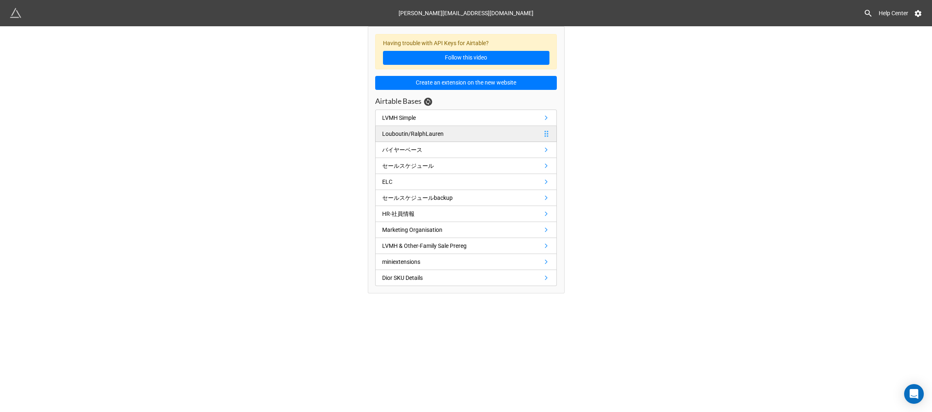
click at [458, 134] on link "Louboutin/RalphLauren" at bounding box center [466, 134] width 182 height 16
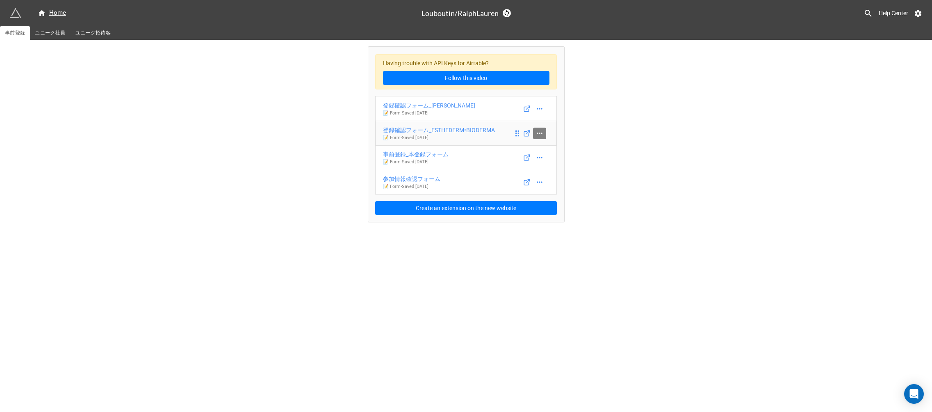
click at [539, 133] on icon at bounding box center [539, 132] width 5 height 1
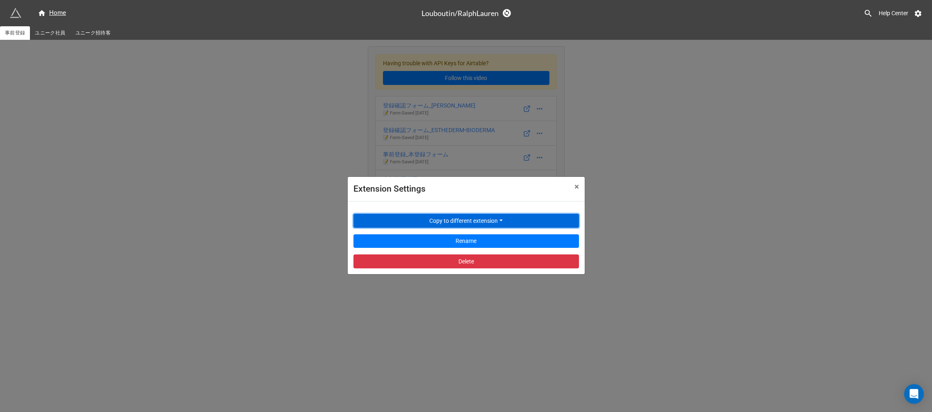
click at [477, 223] on button "Copy to different extension" at bounding box center [467, 221] width 226 height 14
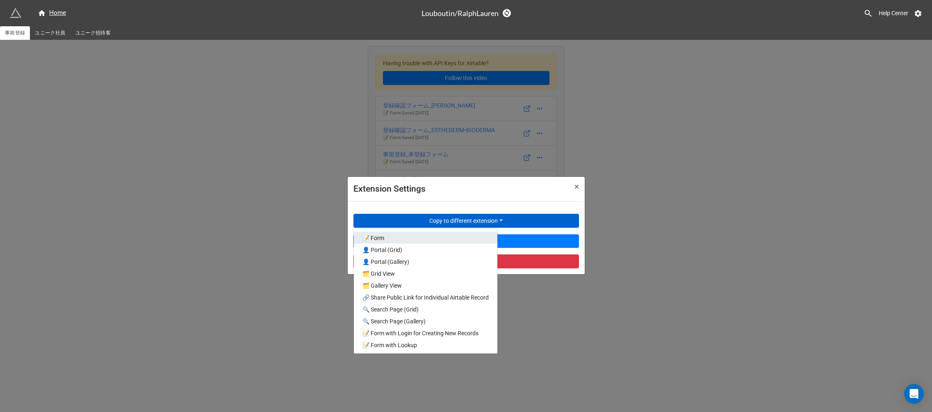
click at [439, 240] on link "📝 Form" at bounding box center [426, 238] width 144 height 12
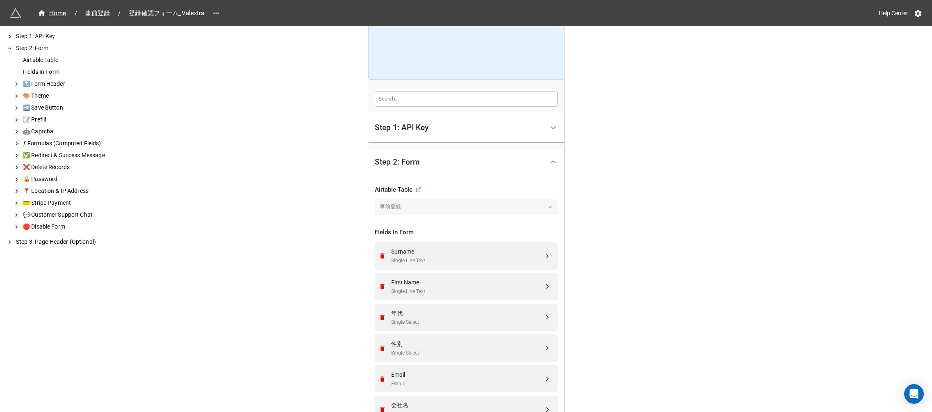
scroll to position [107, 0]
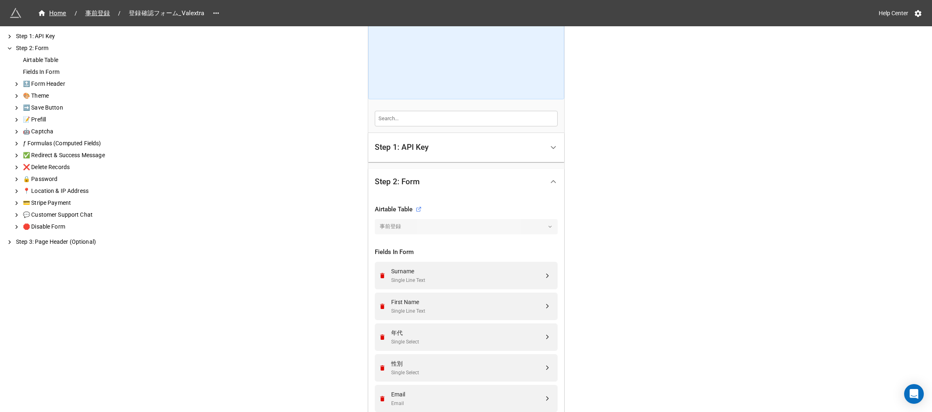
click at [460, 152] on div "Step 1: API Key" at bounding box center [459, 147] width 169 height 19
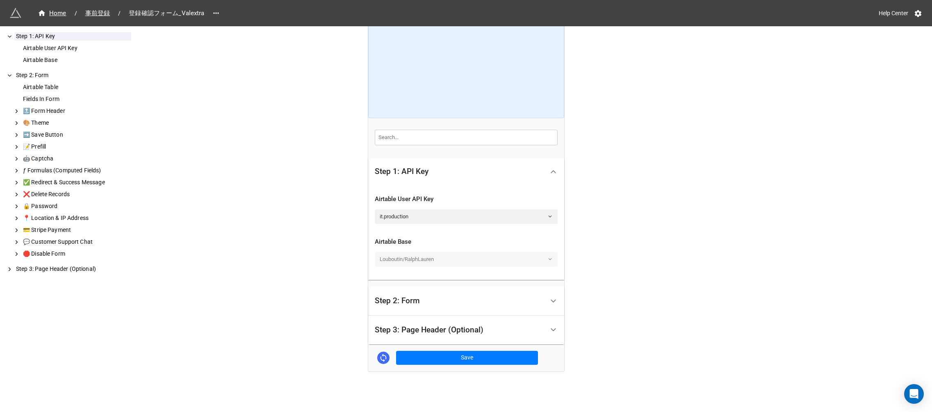
scroll to position [88, 0]
click at [449, 176] on div "Step 1: API Key" at bounding box center [459, 171] width 169 height 19
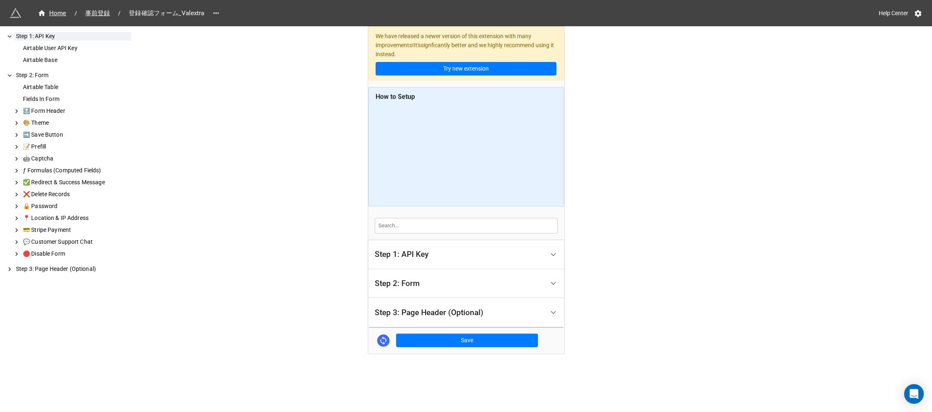
click at [420, 290] on div "Step 2: Form" at bounding box center [459, 283] width 169 height 19
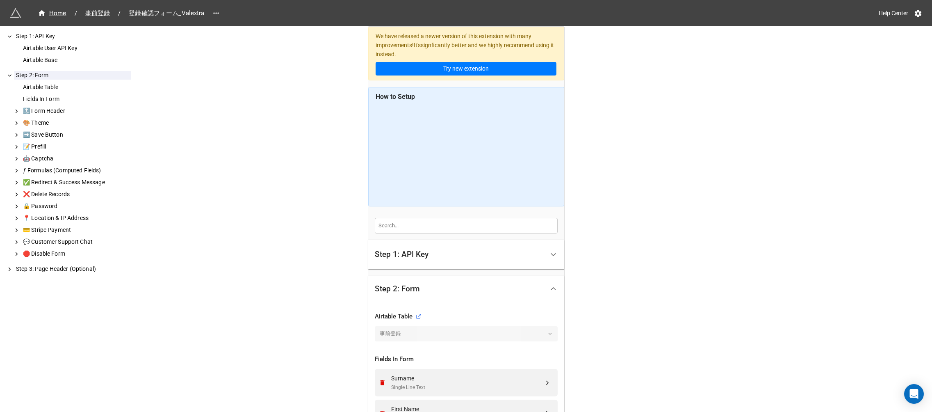
click at [425, 291] on div "Step 2: Form" at bounding box center [459, 288] width 169 height 19
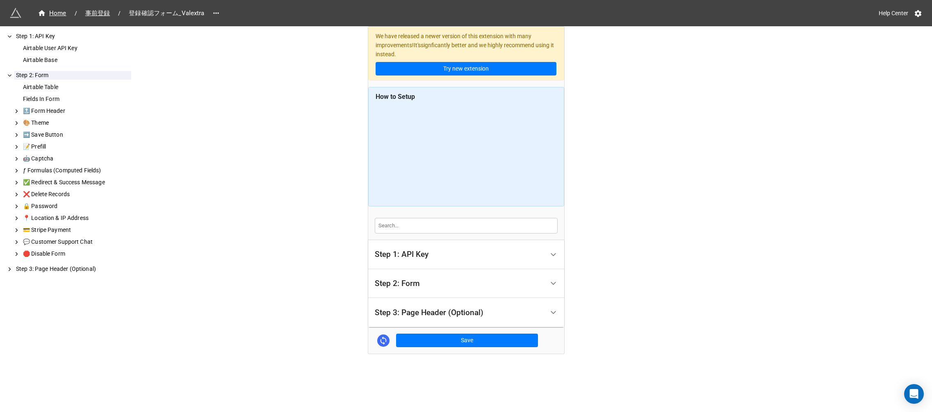
click at [427, 306] on div "Step 3: Page Header (Optional)" at bounding box center [459, 312] width 169 height 19
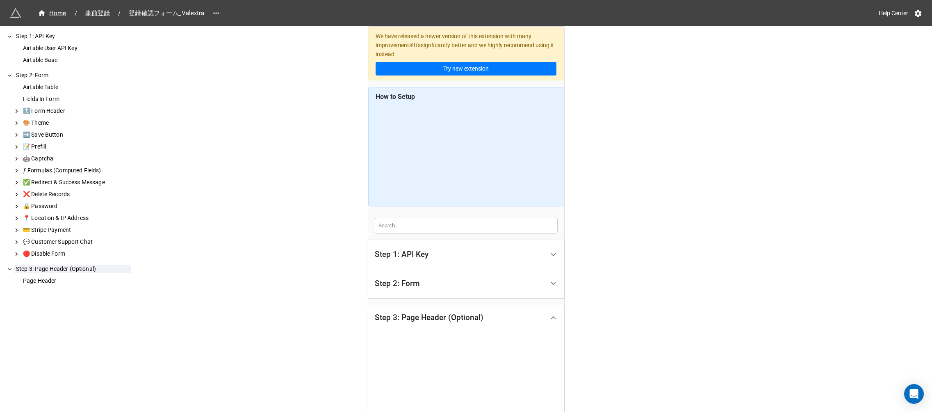
click at [411, 256] on div "Step 1: API Key" at bounding box center [402, 254] width 54 height 8
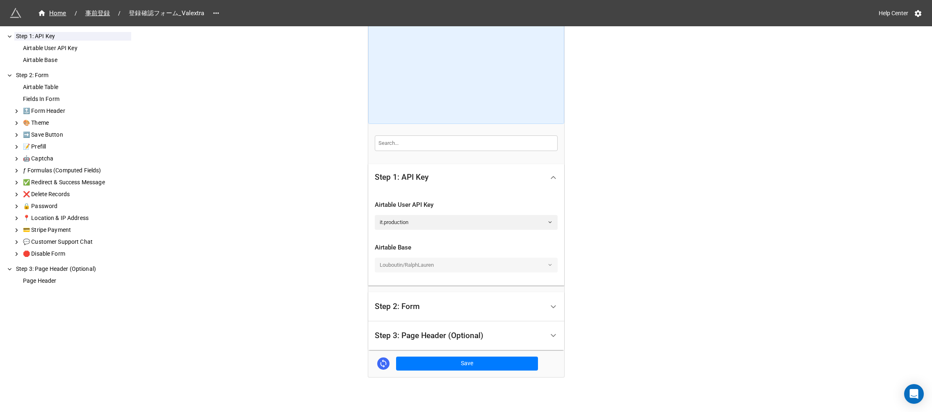
scroll to position [88, 0]
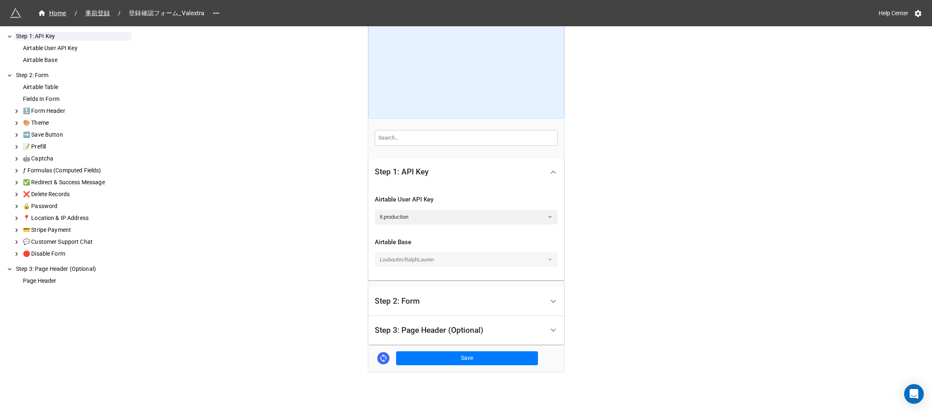
click at [417, 302] on div "Step 2: Form" at bounding box center [397, 301] width 45 height 8
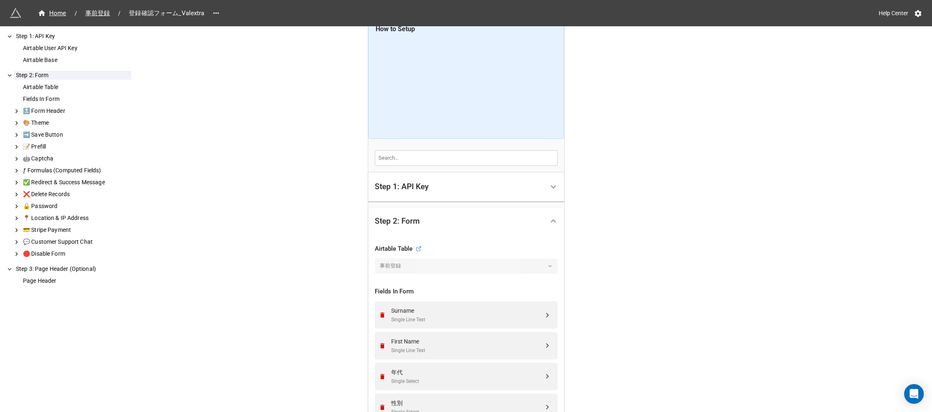
scroll to position [71, 0]
click at [398, 264] on div "事前登録" at bounding box center [466, 262] width 183 height 15
click at [546, 260] on div "事前登録" at bounding box center [466, 262] width 183 height 15
click at [529, 263] on div "事前登録" at bounding box center [466, 262] width 183 height 15
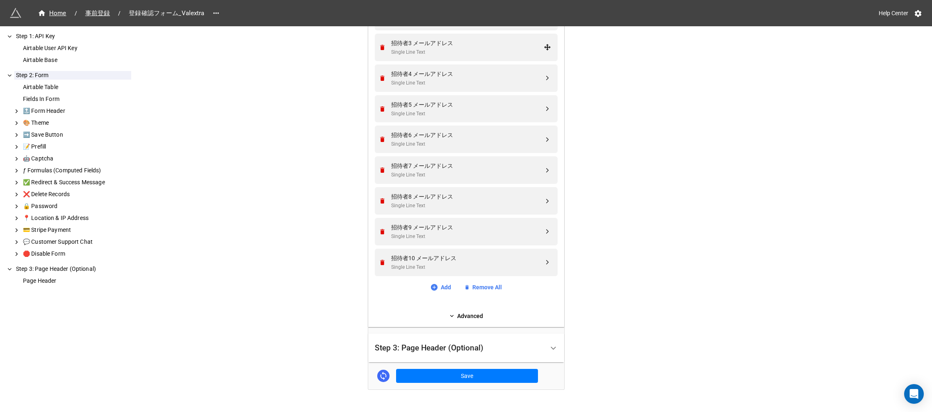
scroll to position [599, 0]
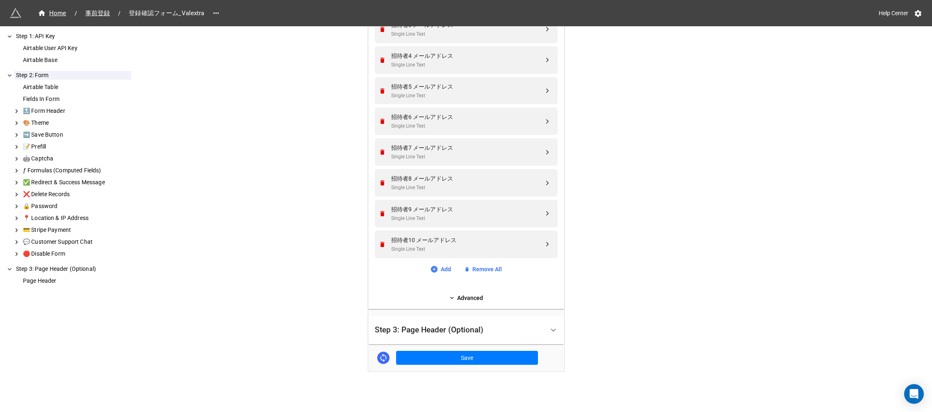
click at [466, 326] on div "Step 3: Page Header (Optional)" at bounding box center [429, 330] width 109 height 8
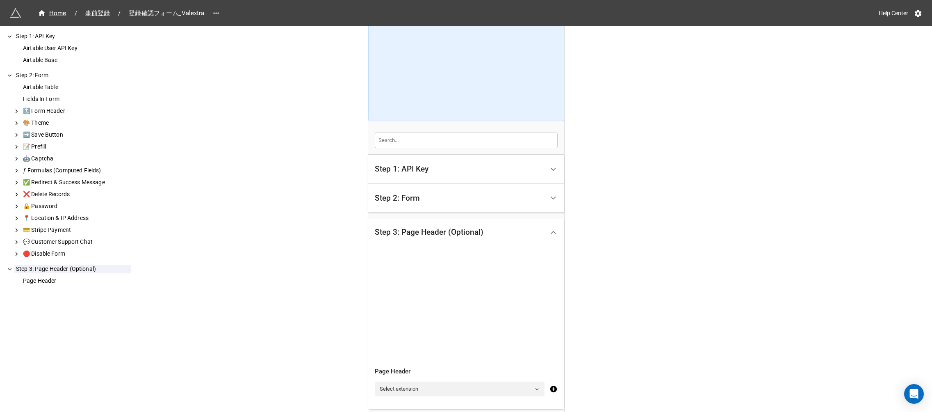
scroll to position [150, 0]
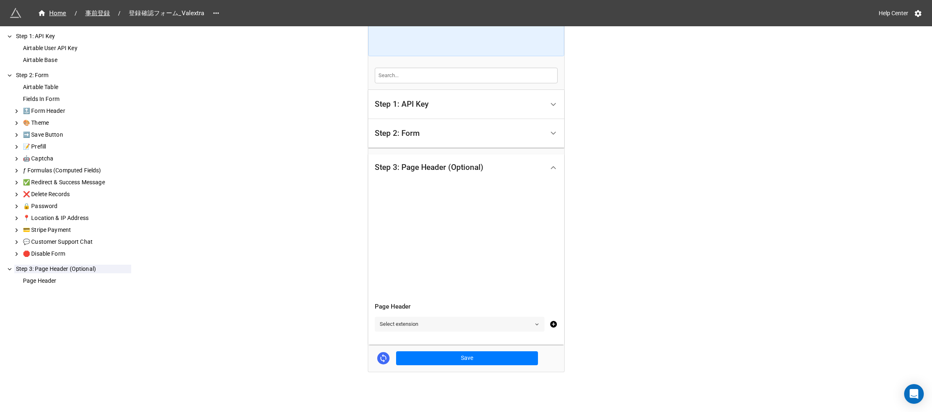
click at [418, 326] on link "Select extension" at bounding box center [460, 324] width 170 height 15
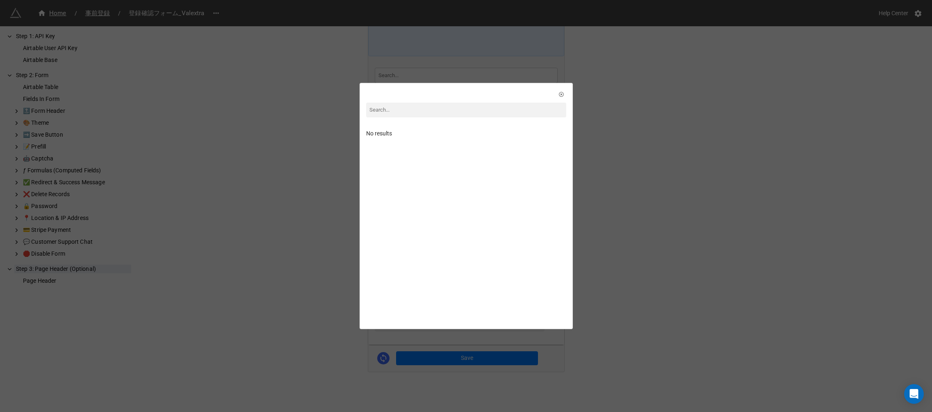
click at [300, 218] on div "No results" at bounding box center [466, 206] width 932 height 412
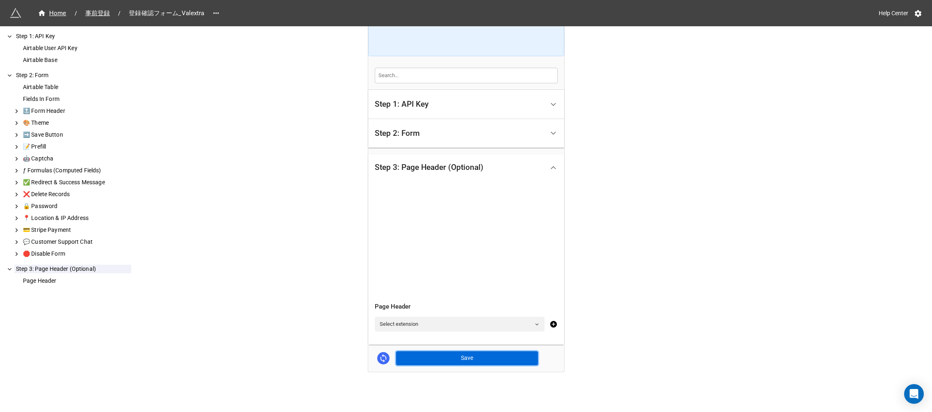
click at [420, 362] on button "Save" at bounding box center [467, 358] width 142 height 14
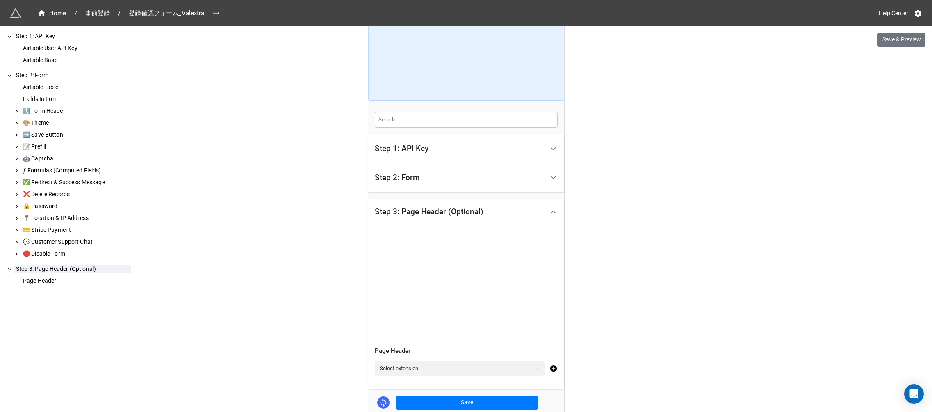
scroll to position [0, 0]
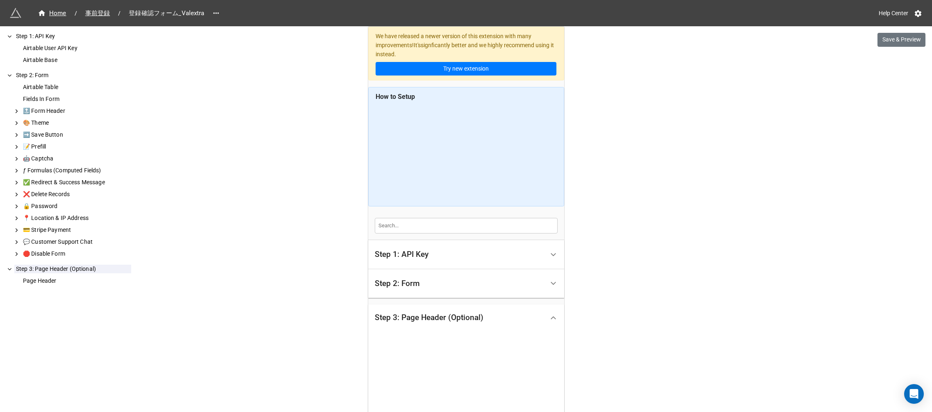
click at [407, 251] on div "Step 1: API Key" at bounding box center [402, 254] width 54 height 8
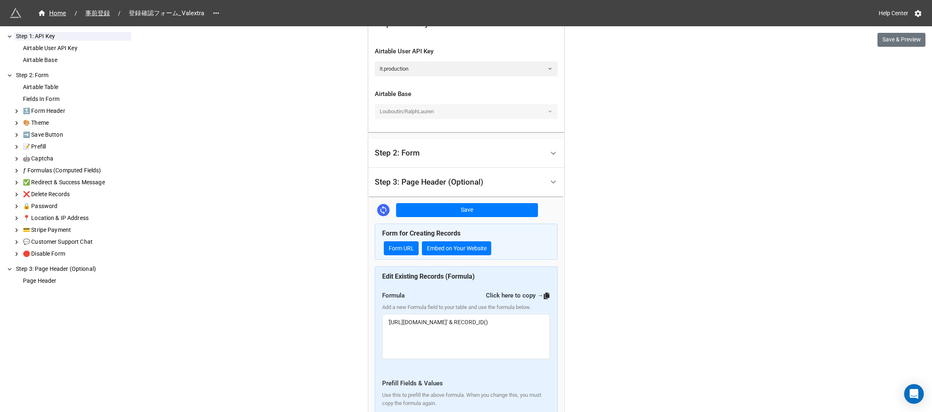
scroll to position [310, 0]
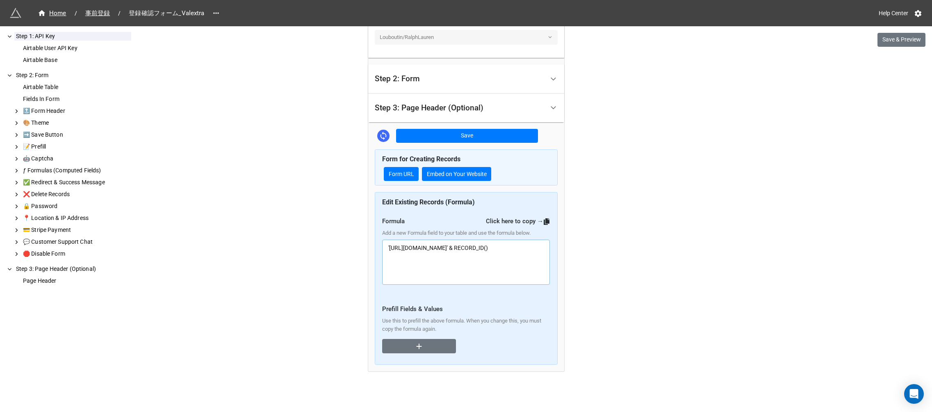
drag, startPoint x: 459, startPoint y: 254, endPoint x: 365, endPoint y: 247, distance: 94.2
click at [365, 247] on div "We have released a newer version of this extension with many improvements! It's…" at bounding box center [466, 51] width 932 height 722
click at [405, 175] on link "Form URL" at bounding box center [401, 174] width 35 height 14
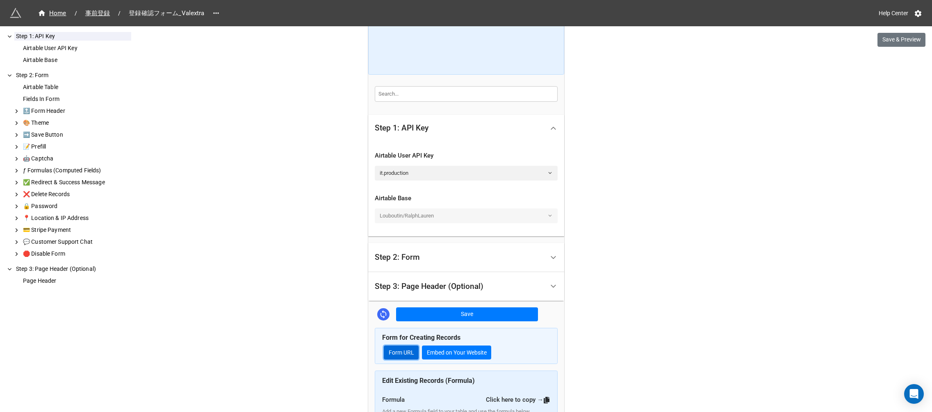
scroll to position [77, 0]
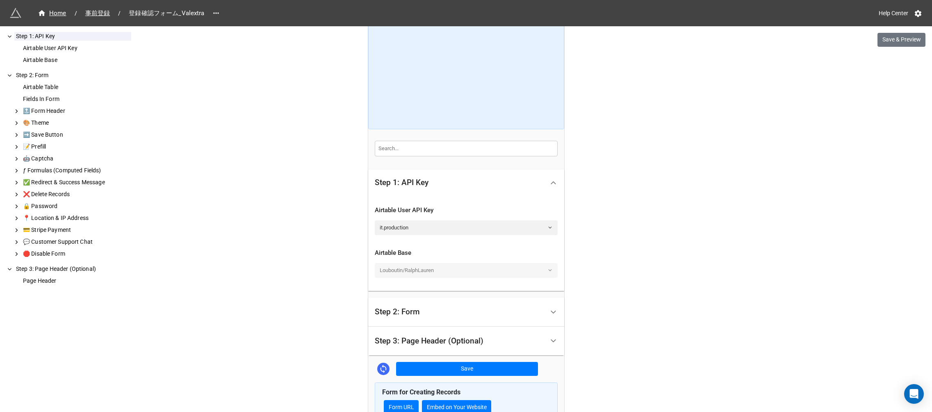
click at [428, 184] on div "Step 1: API Key" at bounding box center [459, 182] width 169 height 19
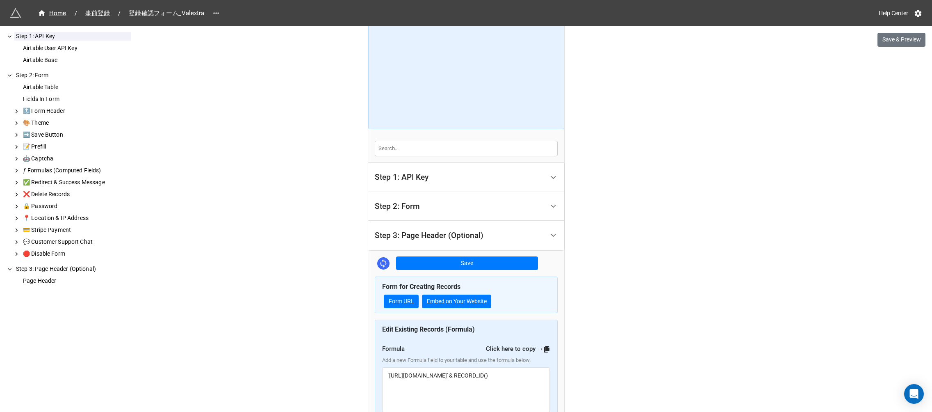
click at [420, 205] on div "Step 2: Form" at bounding box center [459, 206] width 169 height 19
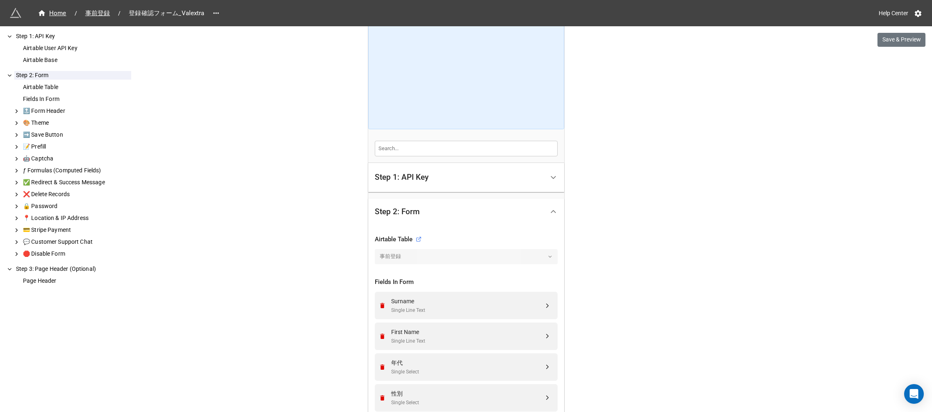
click at [396, 242] on div "Airtable Table" at bounding box center [398, 240] width 47 height 10
click at [416, 239] on icon at bounding box center [418, 240] width 4 height 4
click at [493, 259] on div "事前登録" at bounding box center [466, 256] width 183 height 15
click at [552, 256] on div "事前登録" at bounding box center [466, 256] width 183 height 15
click at [551, 256] on div "事前登録" at bounding box center [466, 256] width 183 height 15
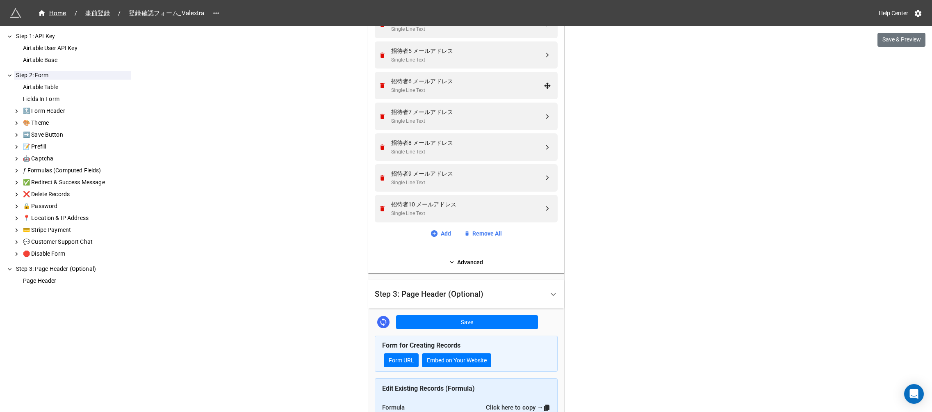
scroll to position [821, 0]
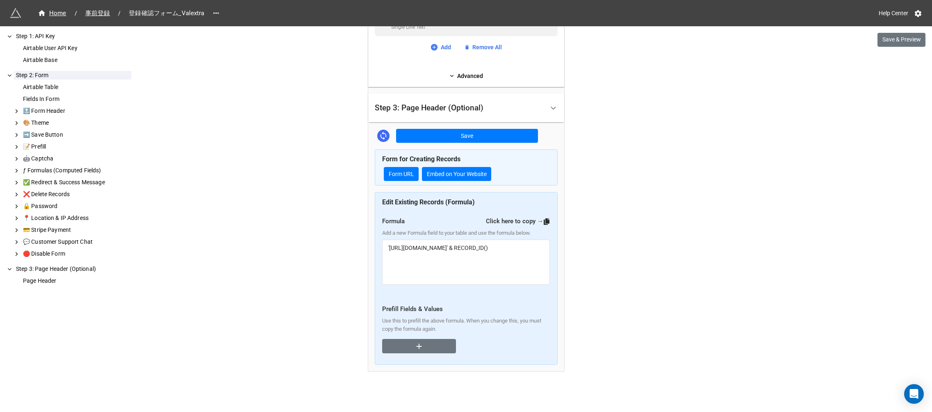
click at [446, 114] on div "Step 3: Page Header (Optional)" at bounding box center [459, 107] width 169 height 19
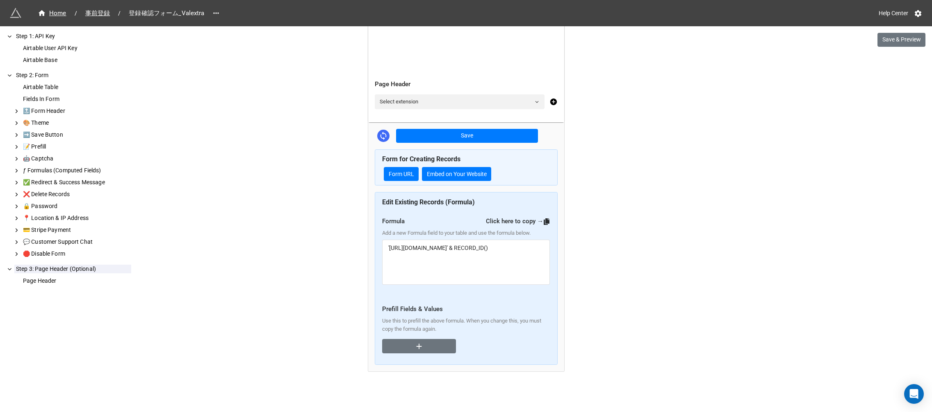
scroll to position [215, 0]
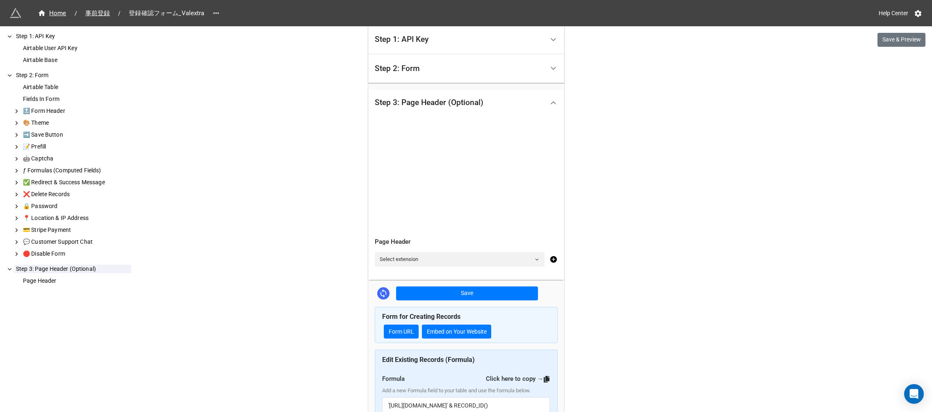
click at [444, 108] on div "Step 3: Page Header (Optional)" at bounding box center [459, 102] width 169 height 19
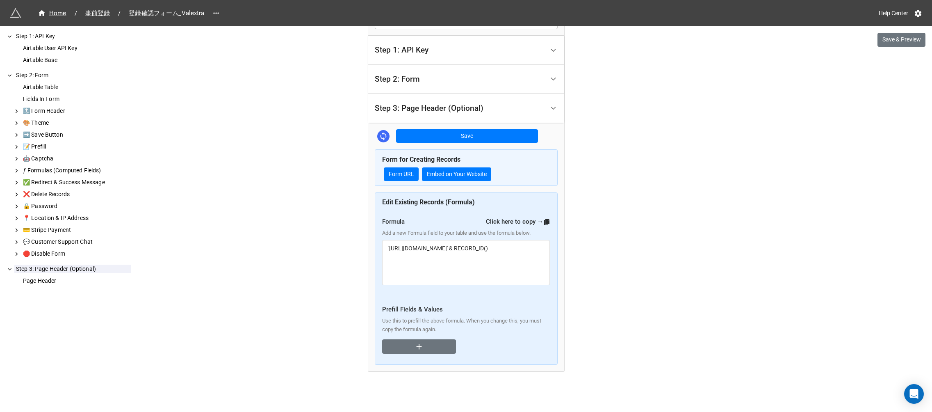
click at [444, 109] on div "Step 3: Page Header (Optional)" at bounding box center [429, 108] width 109 height 8
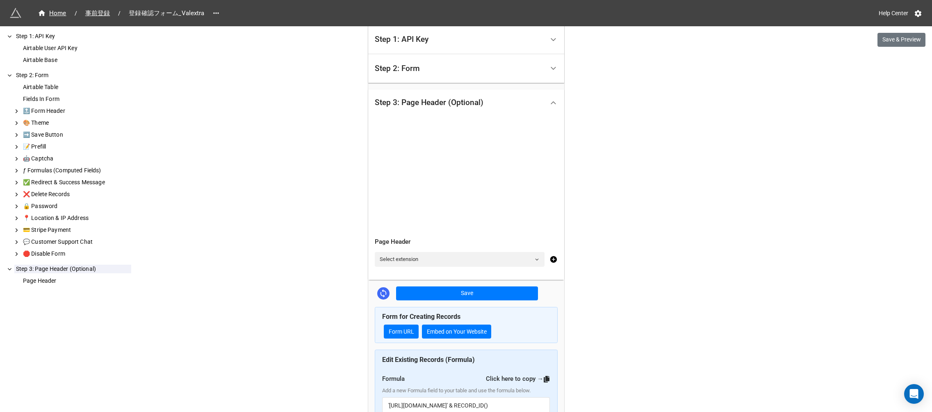
click at [406, 240] on div "Page Header" at bounding box center [466, 242] width 183 height 10
click at [409, 260] on link "Select extension" at bounding box center [460, 259] width 170 height 15
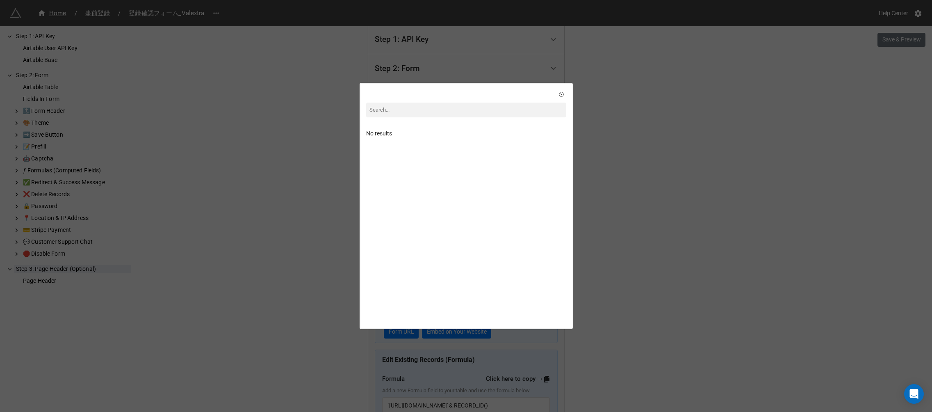
click at [391, 132] on div "No results" at bounding box center [466, 133] width 200 height 9
click at [635, 113] on div "No results" at bounding box center [466, 206] width 932 height 412
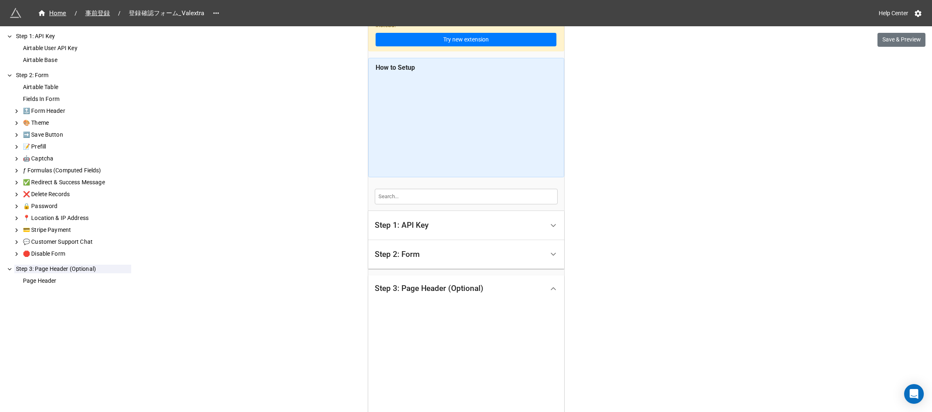
scroll to position [0, 0]
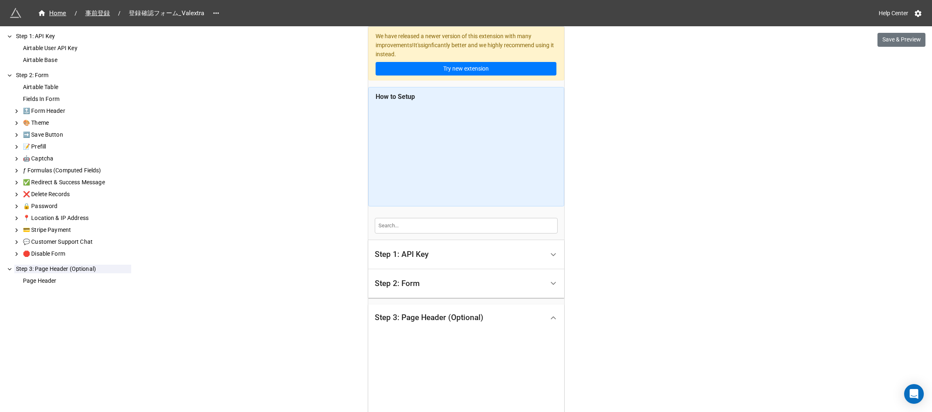
click at [306, 196] on div "We have released a newer version of this extension with many improvements! It's…" at bounding box center [466, 392] width 932 height 784
click at [99, 12] on span "事前登録" at bounding box center [97, 13] width 35 height 9
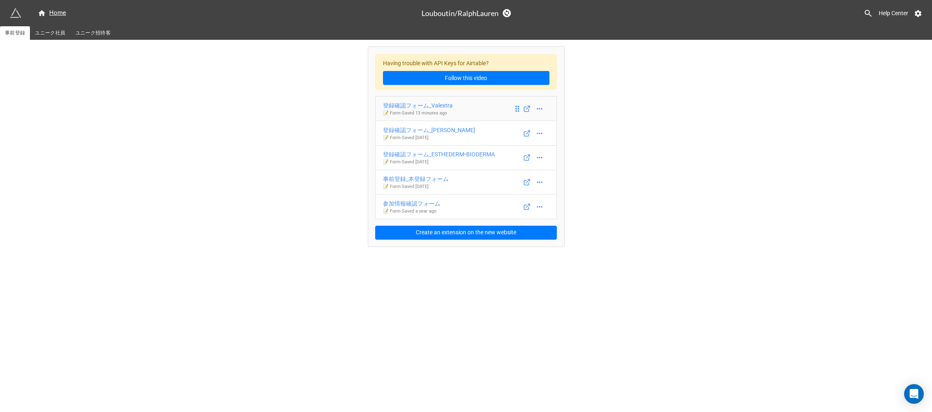
click at [516, 109] on icon at bounding box center [518, 108] width 4 height 6
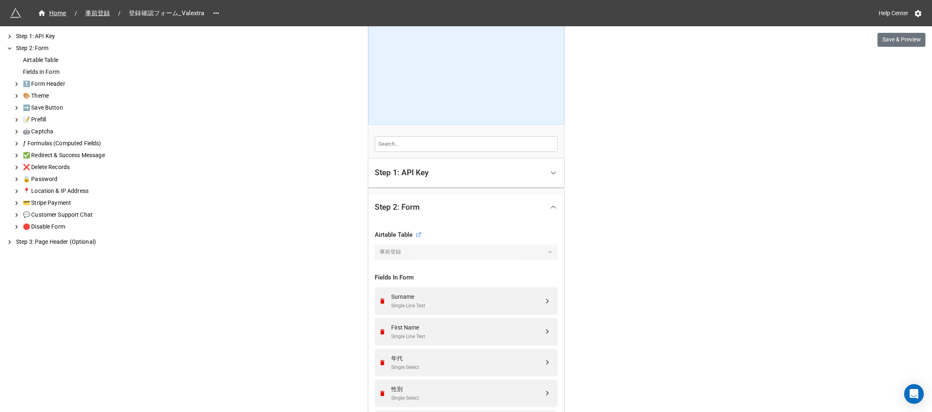
scroll to position [91, 0]
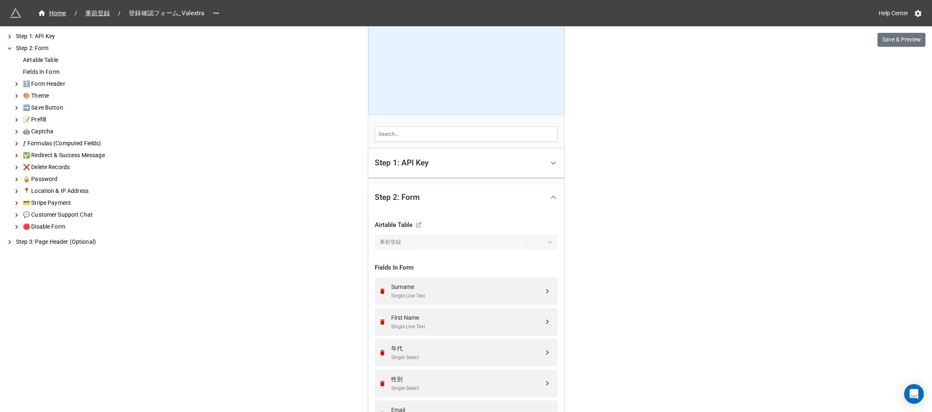
click at [418, 244] on div "事前登録" at bounding box center [466, 242] width 183 height 15
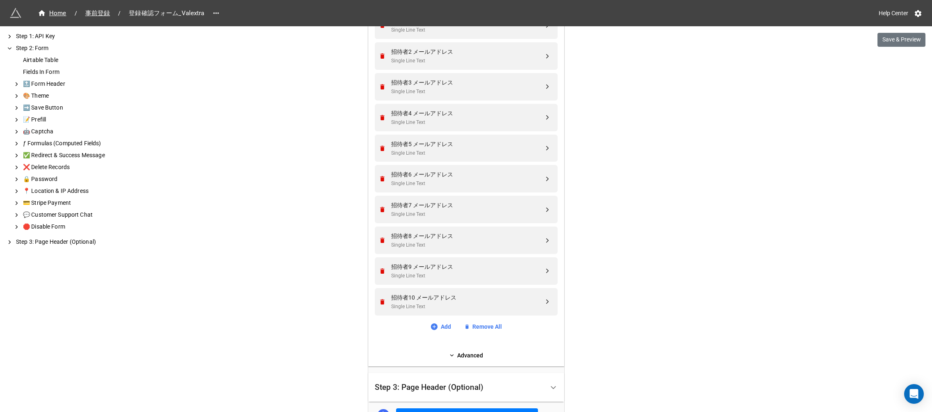
scroll to position [615, 0]
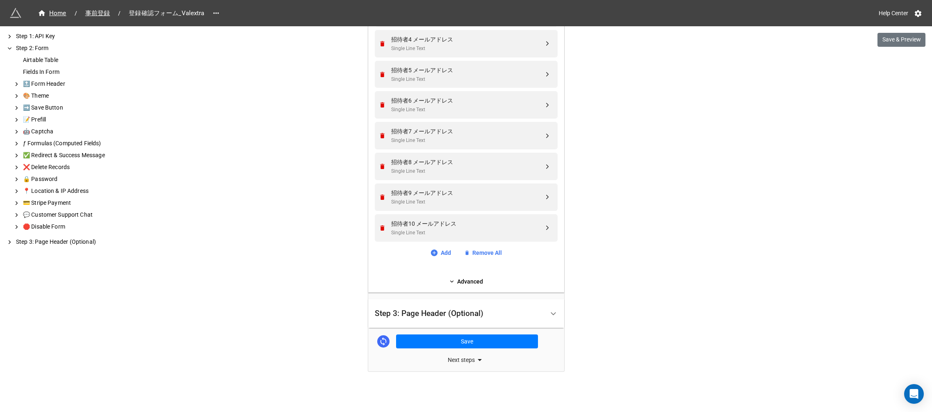
click at [468, 312] on div "Step 3: Page Header (Optional)" at bounding box center [429, 313] width 109 height 8
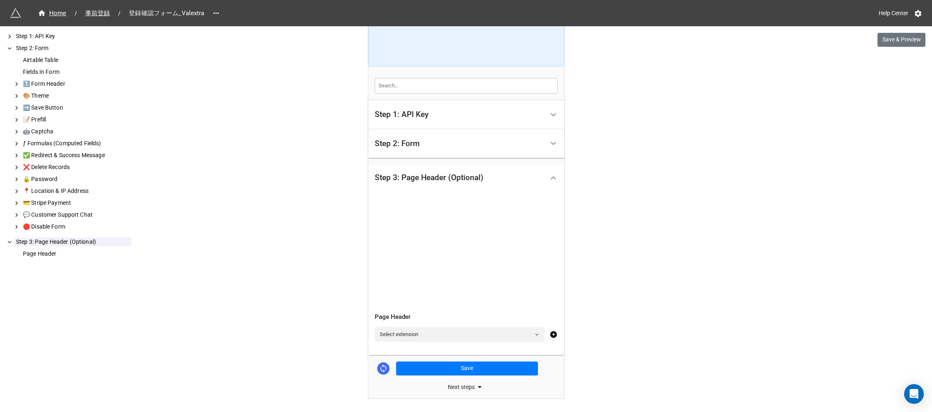
scroll to position [167, 0]
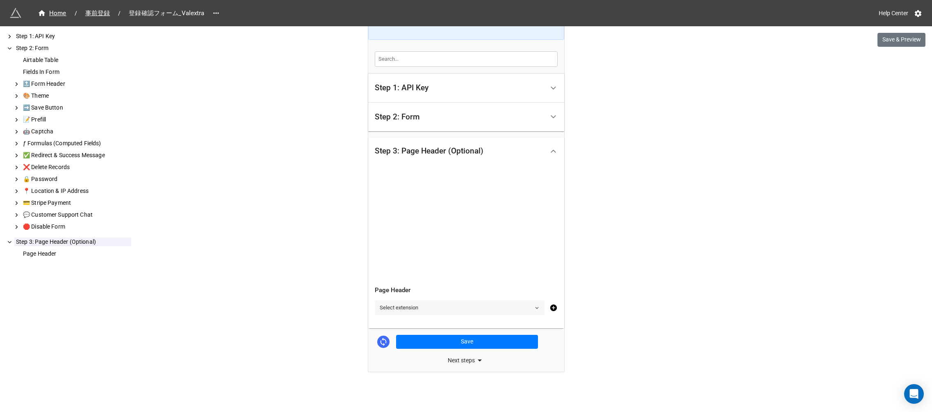
click at [399, 308] on link "Select extension" at bounding box center [460, 307] width 170 height 15
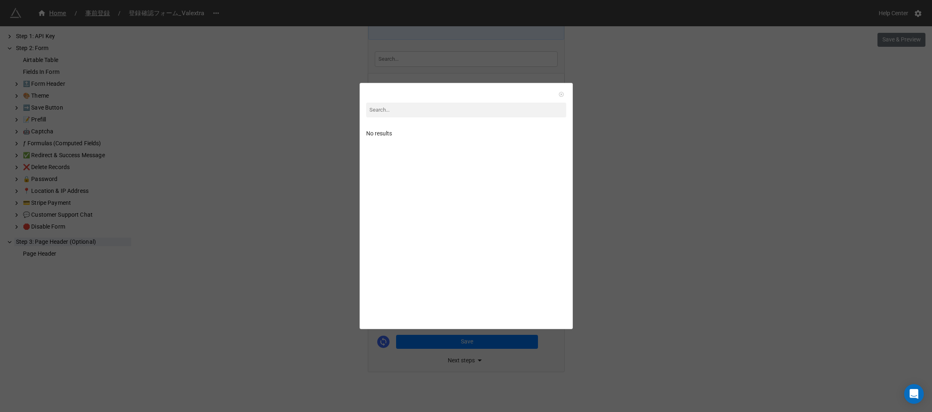
click at [557, 97] on link at bounding box center [561, 94] width 8 height 8
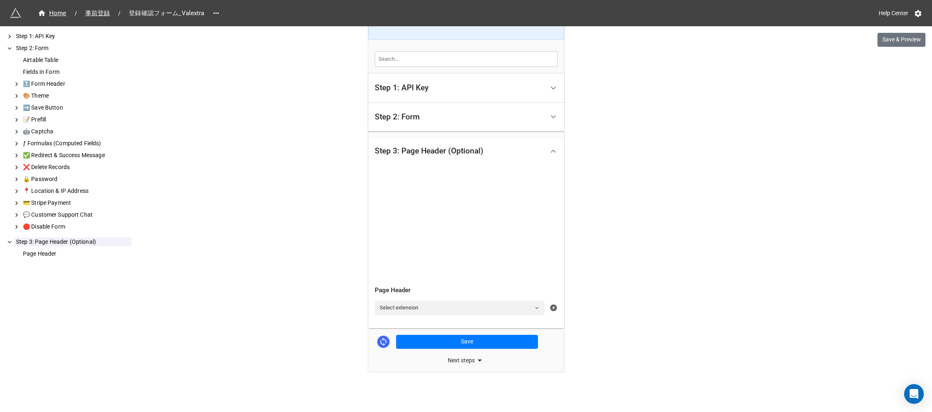
click at [550, 306] on icon at bounding box center [553, 307] width 7 height 7
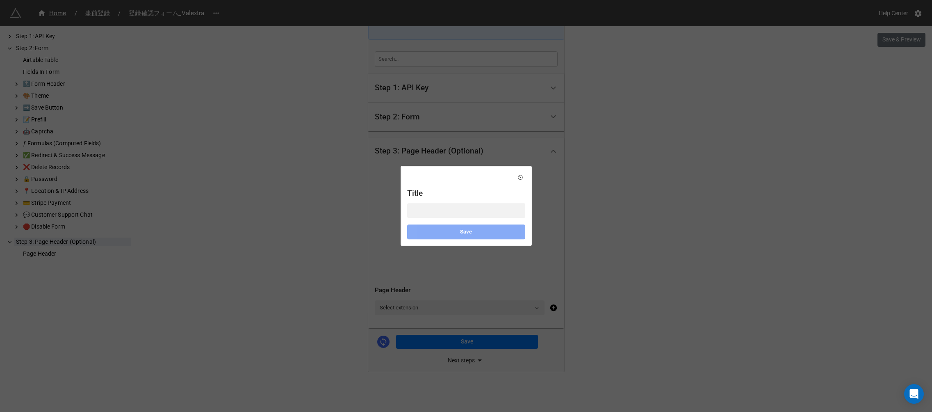
click at [590, 220] on div "Title Save" at bounding box center [466, 206] width 932 height 412
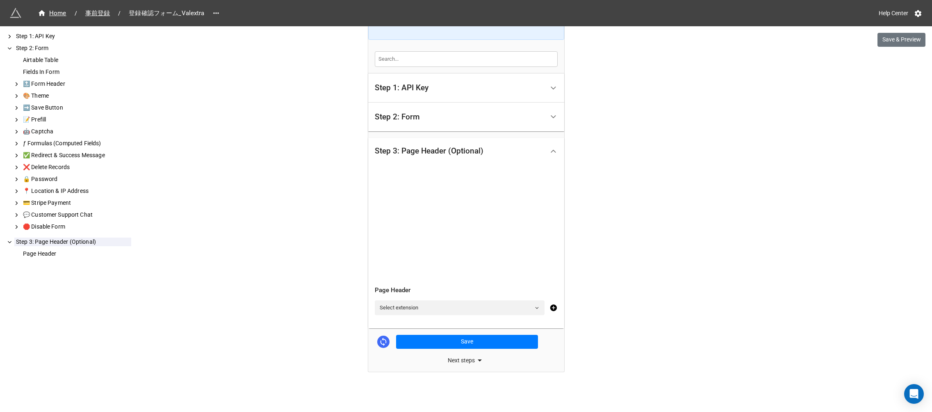
click at [456, 361] on div "Next steps" at bounding box center [466, 360] width 196 height 10
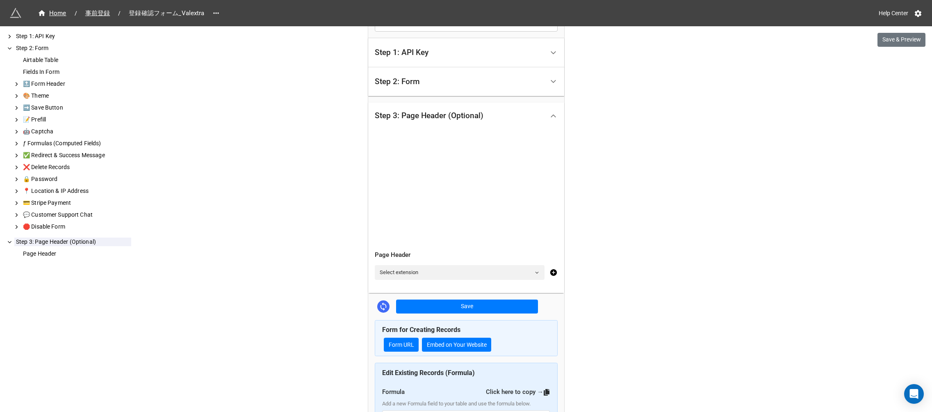
scroll to position [0, 0]
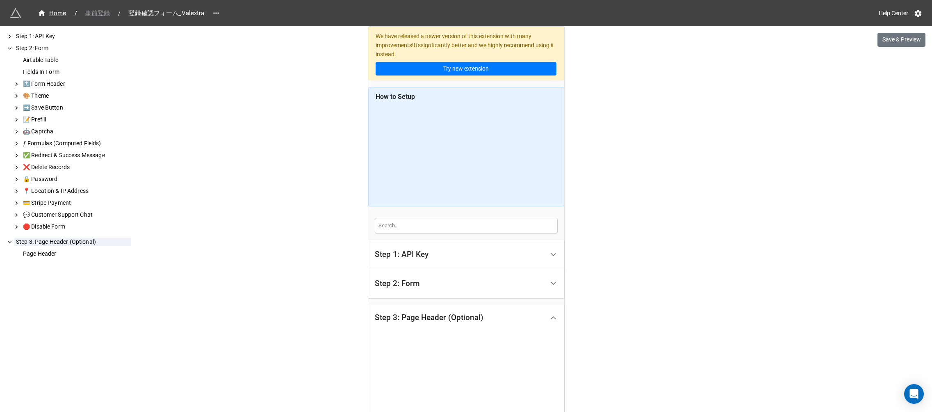
click at [94, 14] on span "事前登録" at bounding box center [97, 13] width 35 height 9
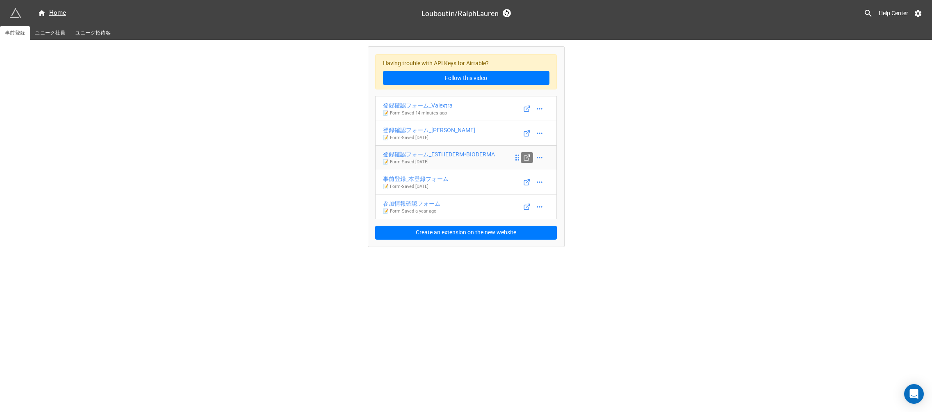
click at [527, 157] on line at bounding box center [527, 156] width 3 height 3
click at [514, 107] on icon at bounding box center [517, 108] width 7 height 7
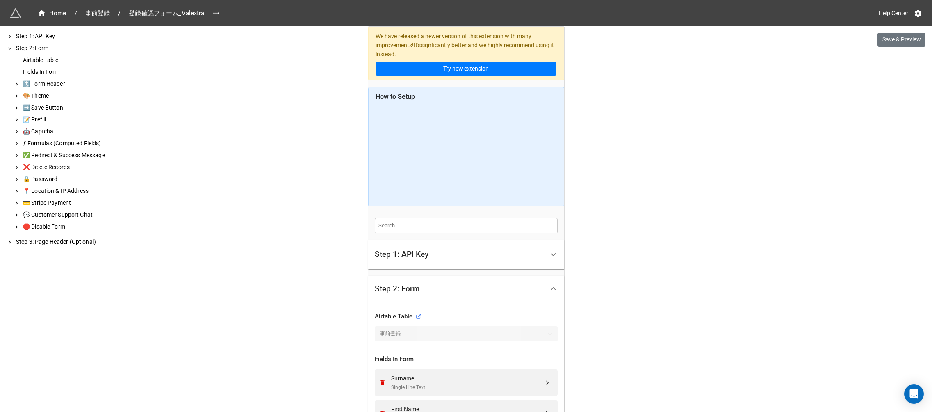
click at [441, 264] on div "Step 1: API Key" at bounding box center [459, 254] width 169 height 19
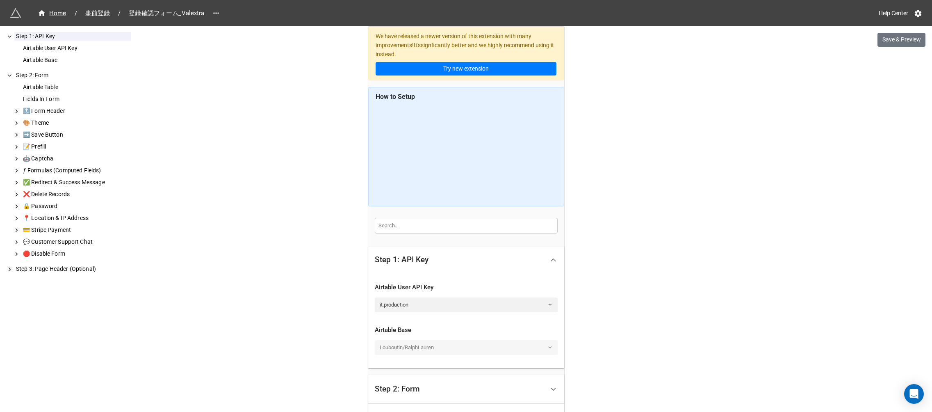
click at [441, 261] on div "Step 1: API Key" at bounding box center [459, 259] width 169 height 19
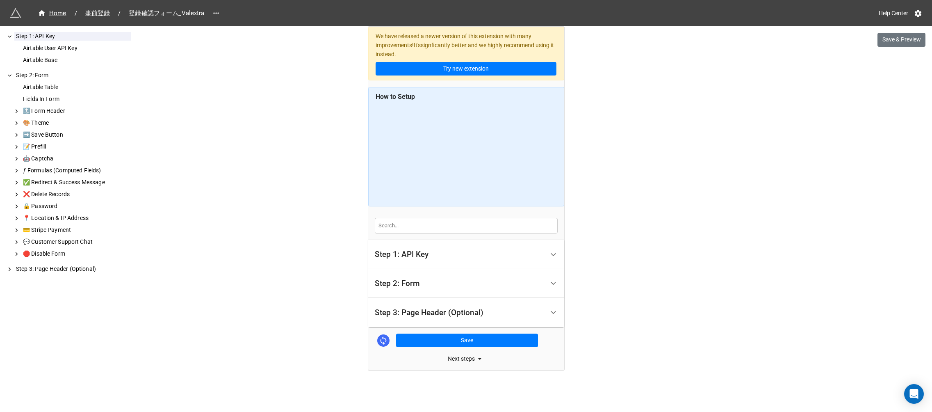
click at [438, 282] on div "Step 2: Form" at bounding box center [459, 283] width 169 height 19
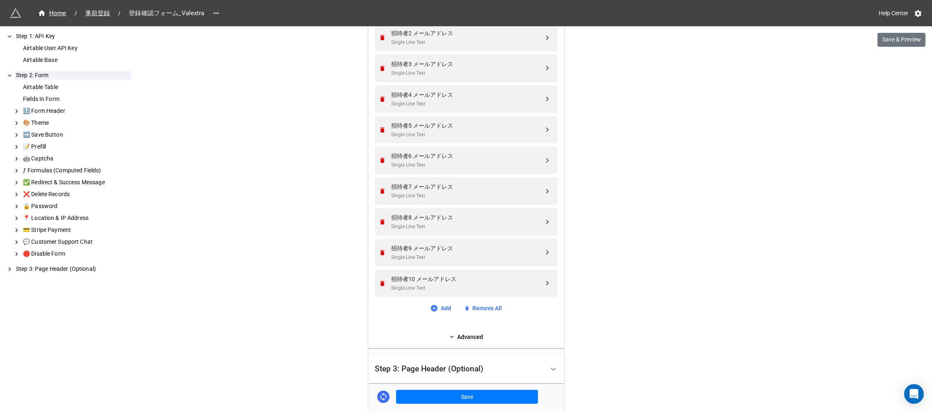
scroll to position [570, 0]
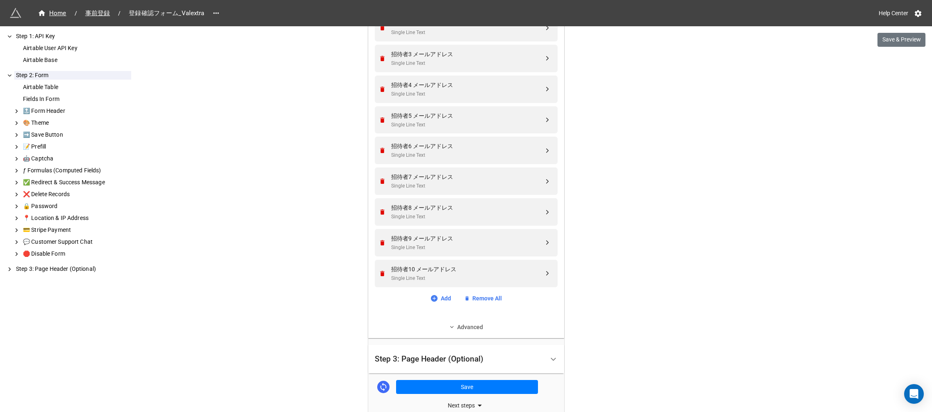
click at [468, 328] on link "Advanced" at bounding box center [466, 326] width 183 height 9
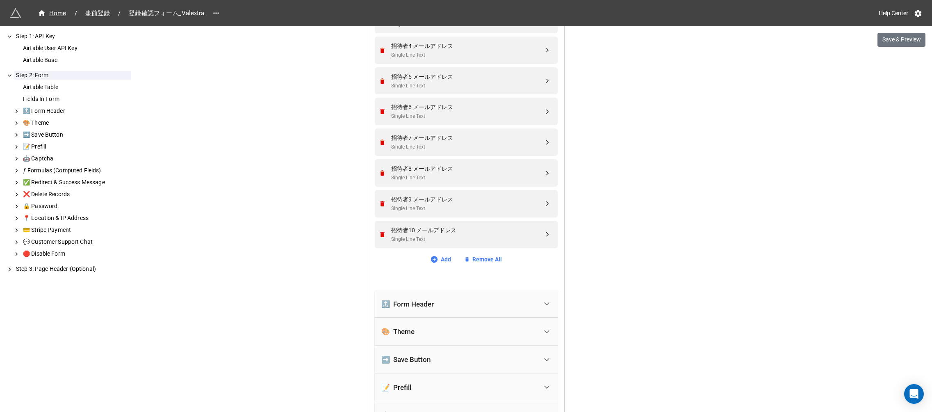
scroll to position [672, 0]
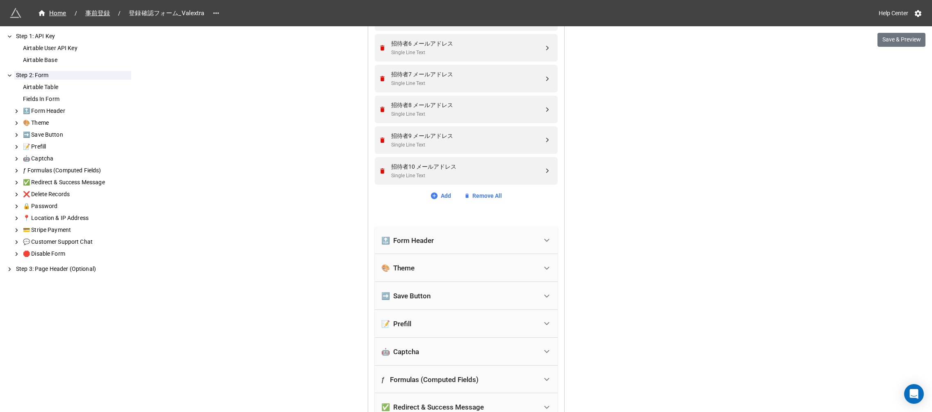
click at [443, 244] on div "🔝 Form Header" at bounding box center [459, 240] width 156 height 18
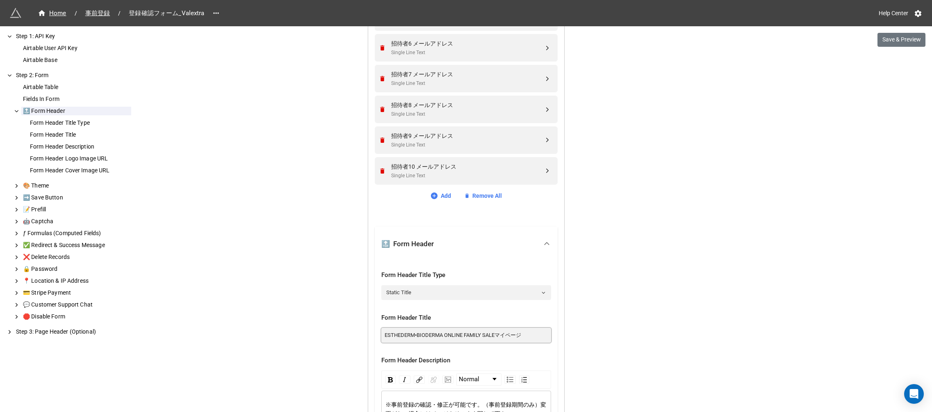
click at [434, 331] on input "ESTHEDERM•BIODERMA ONLINE FAMILY SALEマイページ" at bounding box center [466, 335] width 170 height 15
drag, startPoint x: 498, startPoint y: 337, endPoint x: 377, endPoint y: 334, distance: 120.6
click at [377, 334] on div "Form Header Title Type Static Title Form Header Title ESTHEDERM•BIODERMA ONLINE…" at bounding box center [466, 401] width 183 height 282
paste input "Valextra Online Family Sale"
click at [468, 332] on input "Valextra Online Family SaleEマイページ" at bounding box center [466, 335] width 170 height 15
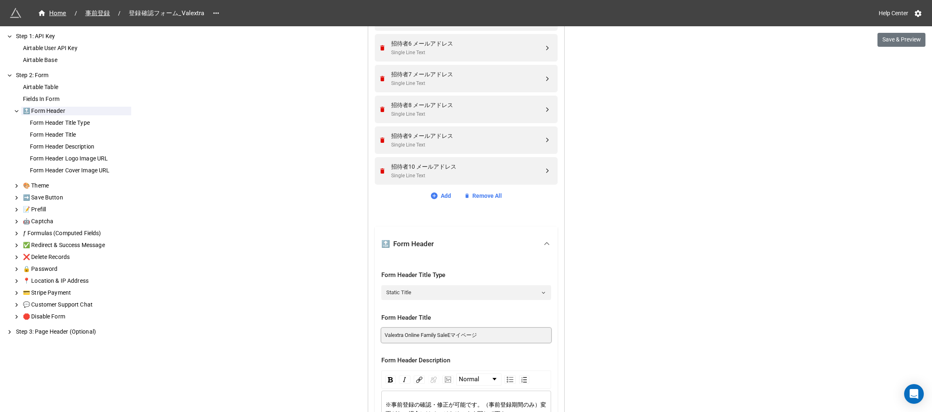
click at [453, 336] on input "Valextra Online Family SaleEマイページ" at bounding box center [466, 335] width 170 height 15
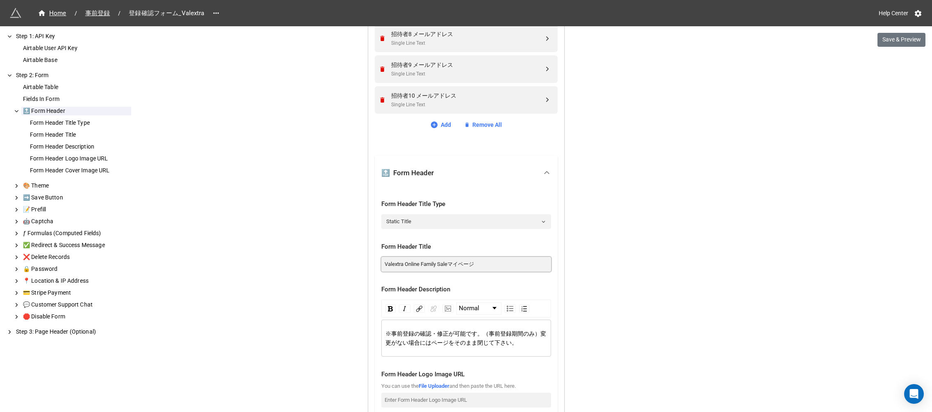
scroll to position [753, 0]
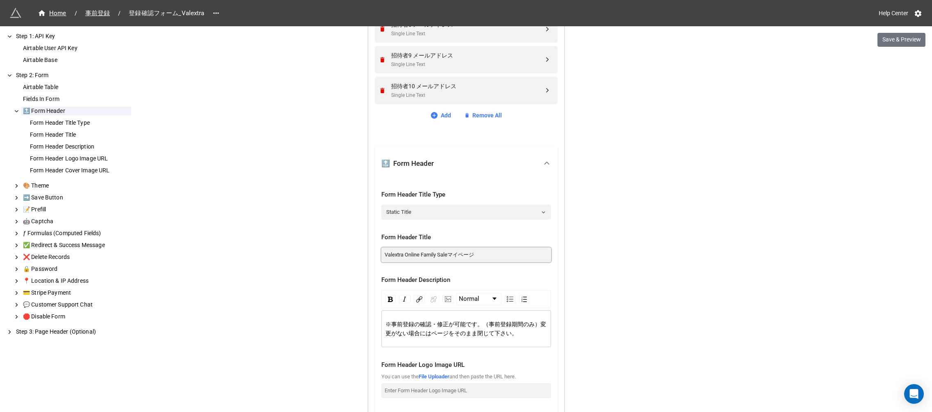
type input "Valextra Online Family Saleマイページ"
click at [459, 327] on div "※事前登録の確認・修正が可能です。（事前登録期間のみ）変更がない場合にはページをそのまま閉じて下さい。" at bounding box center [467, 329] width 162 height 18
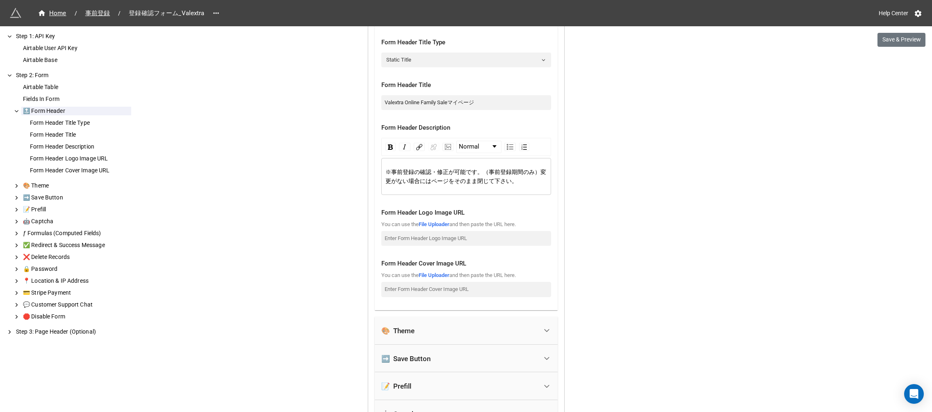
scroll to position [913, 0]
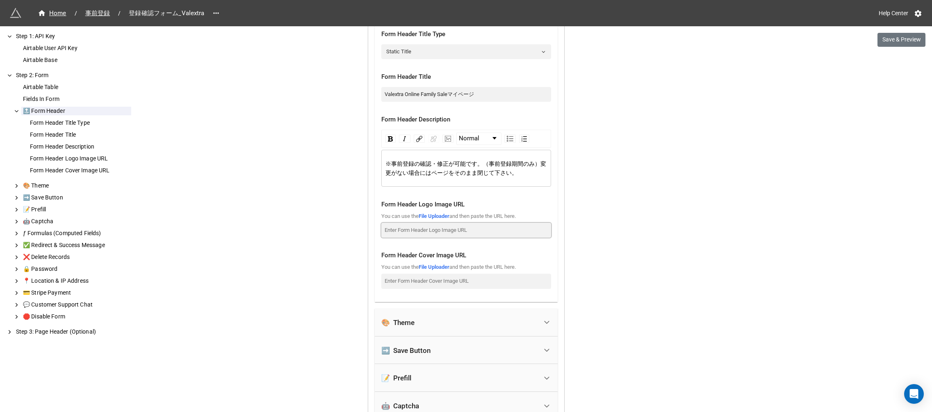
click at [432, 233] on input at bounding box center [466, 230] width 170 height 15
click at [432, 218] on link "File Uploader" at bounding box center [434, 216] width 31 height 6
click at [408, 232] on input at bounding box center [466, 230] width 170 height 15
paste input "https://firebasestorage.googleapis.com/v0/b/app-store-81d55.appspot.com/o/RyktF…"
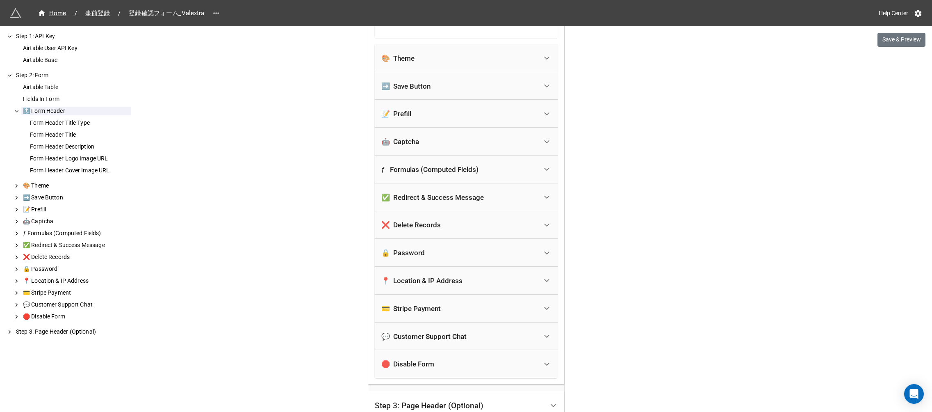
scroll to position [1247, 0]
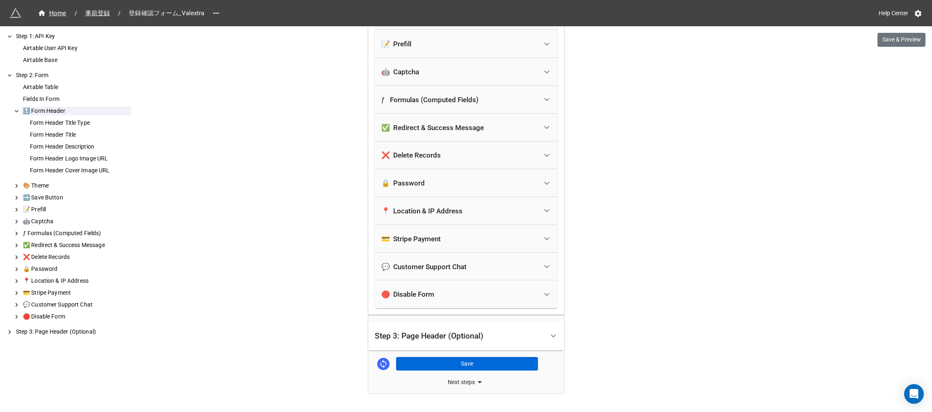
type input "https://firebasestorage.googleapis.com/v0/b/app-store-81d55.appspot.com/o/RyktF…"
click at [433, 367] on button "Save" at bounding box center [467, 364] width 142 height 14
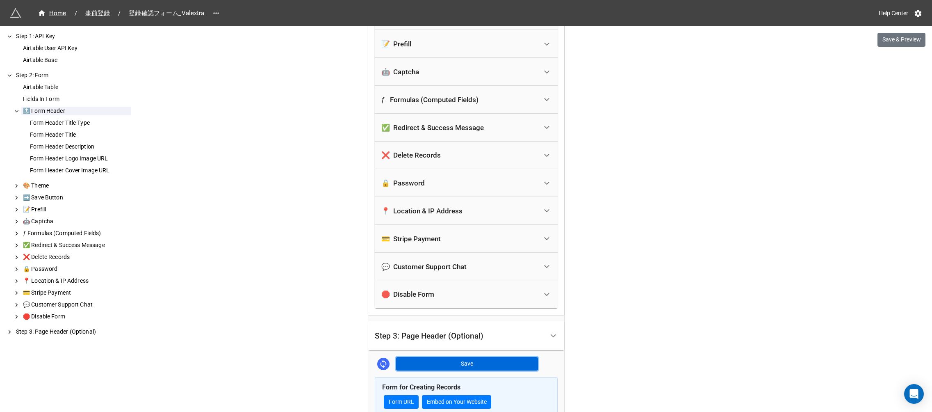
click at [429, 362] on button "Save" at bounding box center [467, 364] width 142 height 14
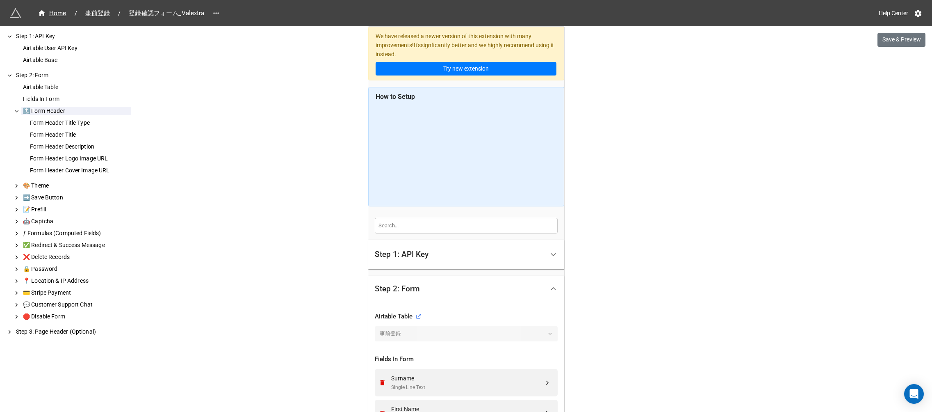
click at [152, 14] on span "登録確認フォーム_Valextra" at bounding box center [166, 13] width 85 height 9
click at [106, 15] on span "事前登録" at bounding box center [97, 13] width 35 height 9
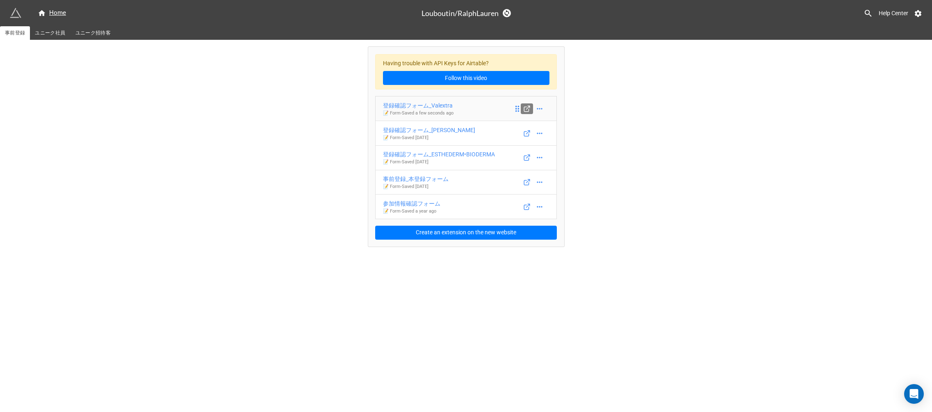
click at [526, 109] on line at bounding box center [527, 107] width 3 height 3
click at [538, 136] on icon at bounding box center [540, 133] width 8 height 8
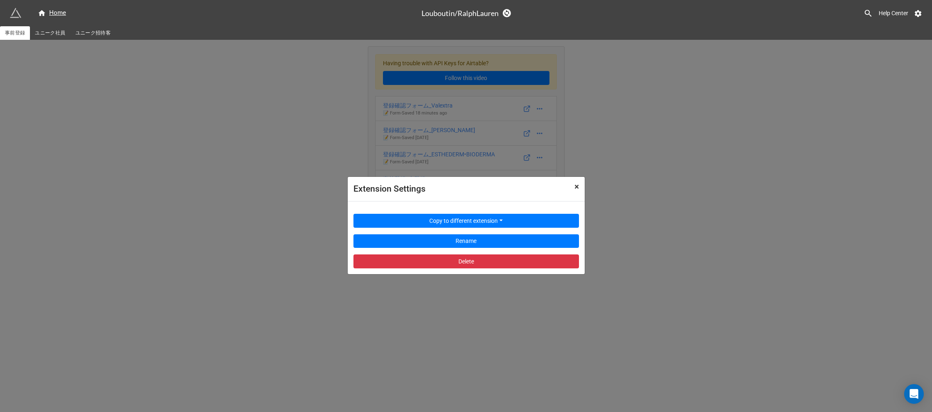
click at [575, 186] on span "×" at bounding box center [577, 187] width 5 height 10
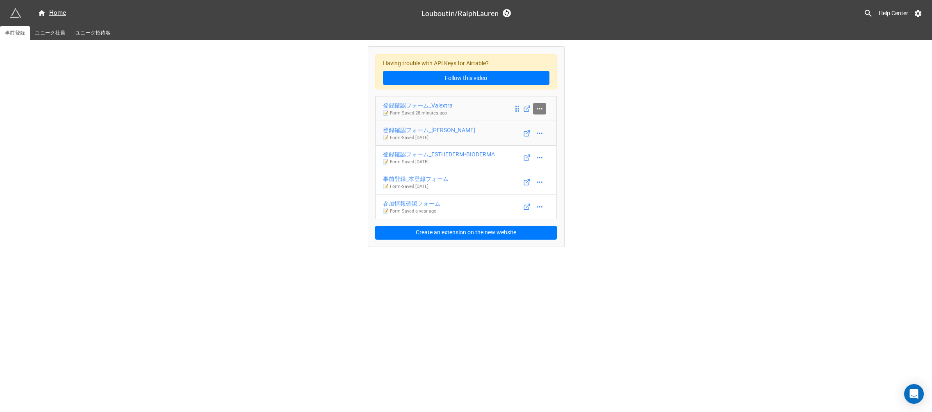
click at [541, 111] on icon at bounding box center [540, 109] width 8 height 8
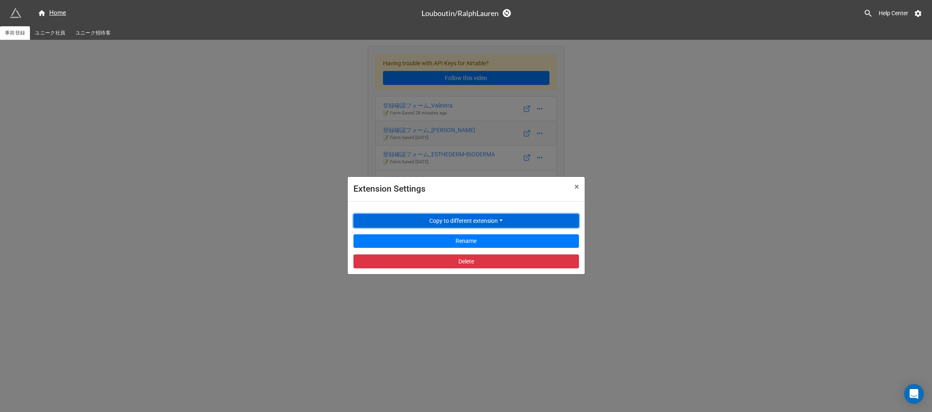
click at [500, 219] on button "Copy to different extension" at bounding box center [467, 221] width 226 height 14
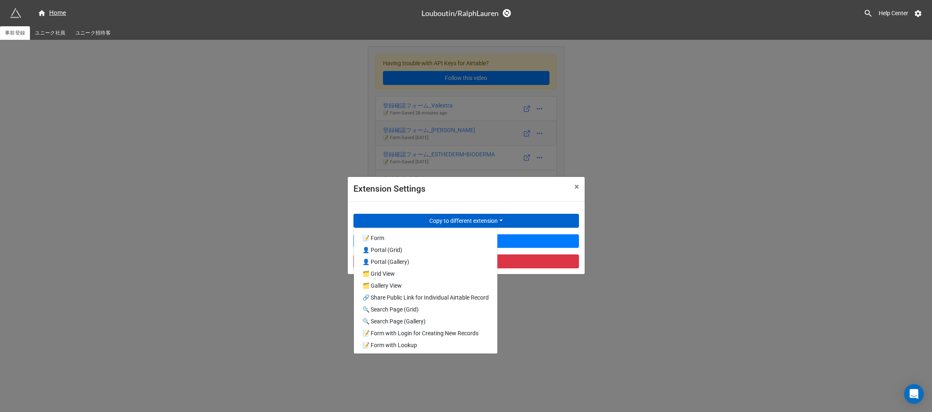
click at [607, 138] on div "Extension Settings × Close Copy to different extension 📝 Form 👤 Portal (Grid) 👤…" at bounding box center [466, 246] width 932 height 412
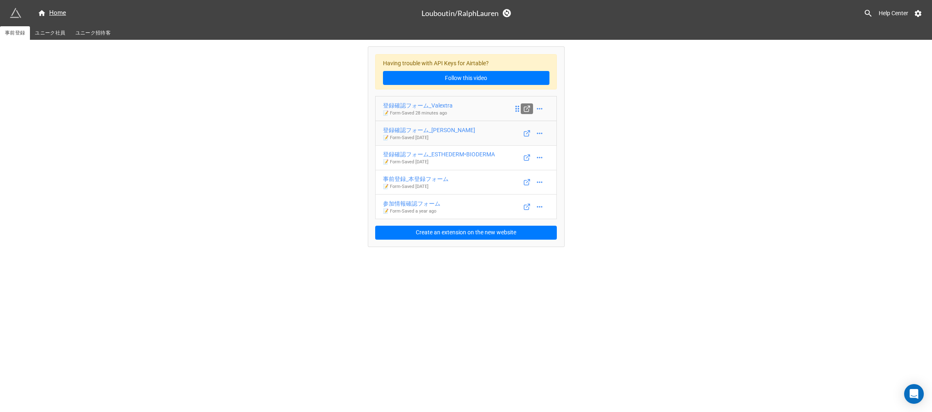
click at [527, 110] on icon at bounding box center [526, 108] width 7 height 7
click at [640, 127] on div "Having trouble with API Keys for Airtable? Follow this video 登録確認フォーム_Valextra …" at bounding box center [466, 143] width 932 height 207
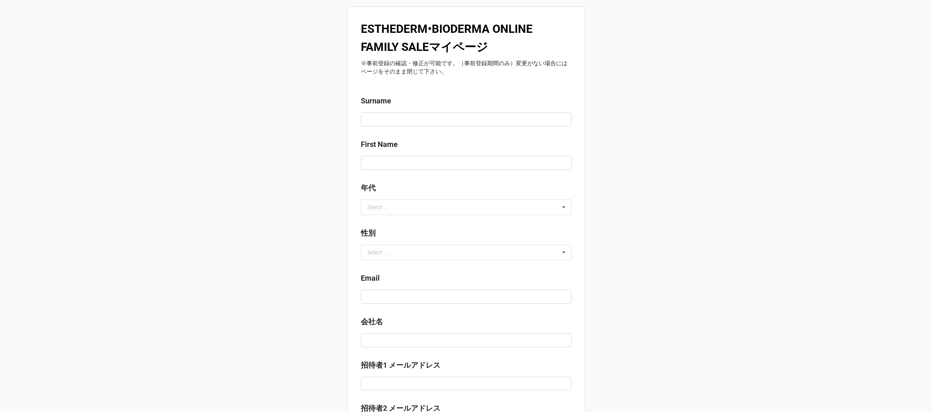
click at [478, 52] on b "ESTHEDERM•BIODERMA ONLINE FAMILY SALEマイページ" at bounding box center [447, 38] width 172 height 32
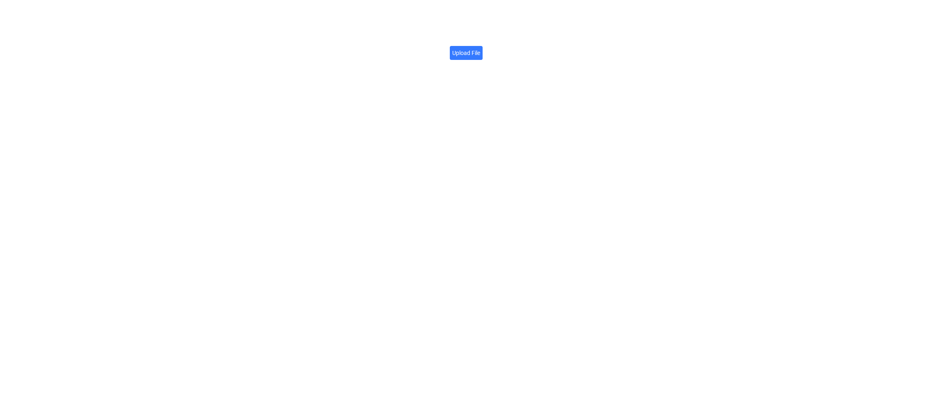
click at [472, 59] on label "Upload File" at bounding box center [466, 53] width 33 height 14
click at [480, 48] on input "Upload File" at bounding box center [480, 48] width 0 height 0
click at [546, 44] on link "Click here to copy →" at bounding box center [536, 43] width 58 height 9
